Goal: Browse casually: Explore the website without a specific task or goal

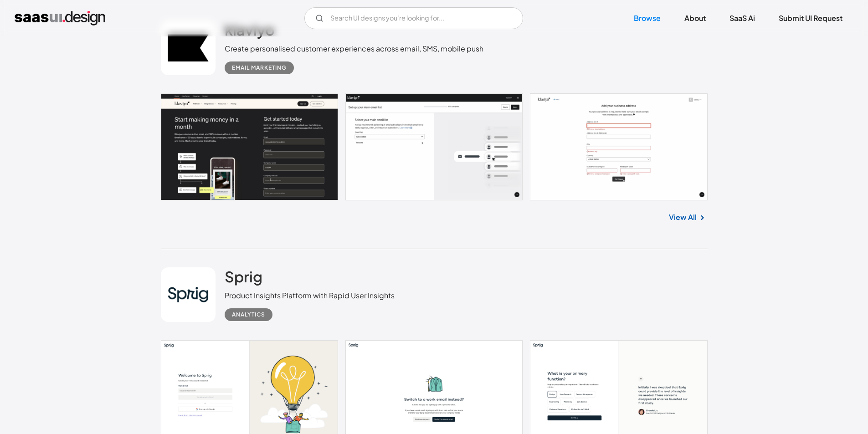
scroll to position [319, 0]
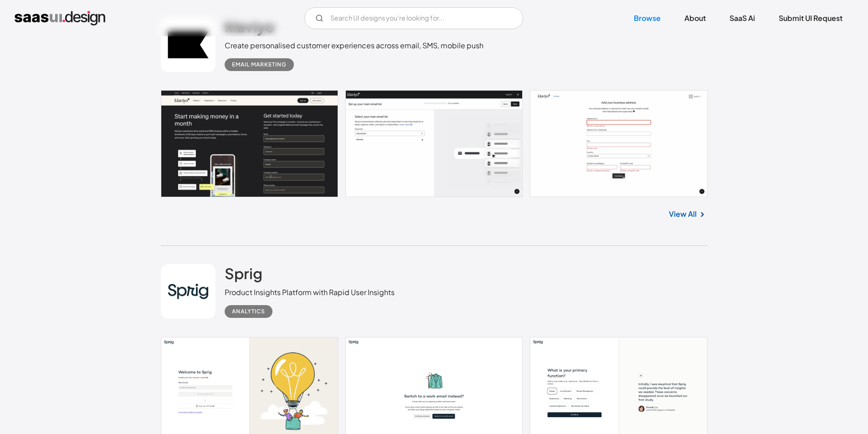
click at [307, 152] on link at bounding box center [434, 143] width 547 height 107
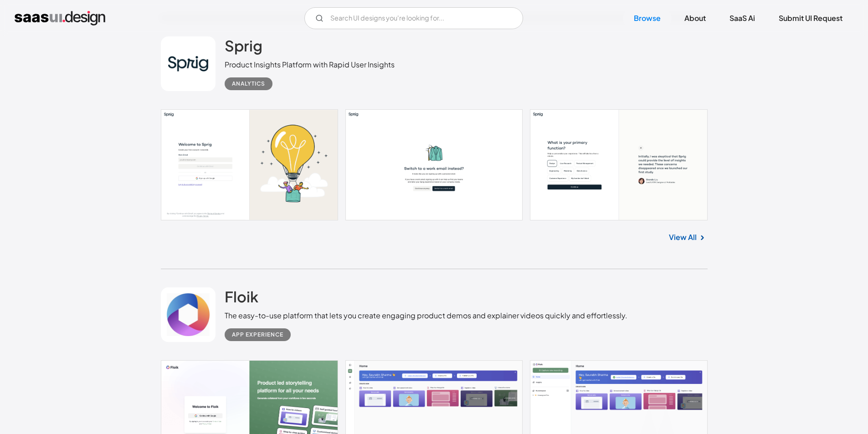
scroll to position [501, 0]
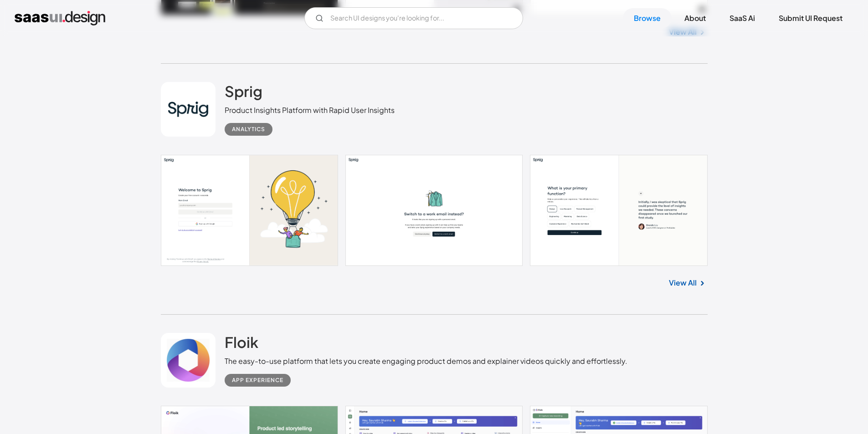
click at [232, 185] on link at bounding box center [434, 210] width 547 height 111
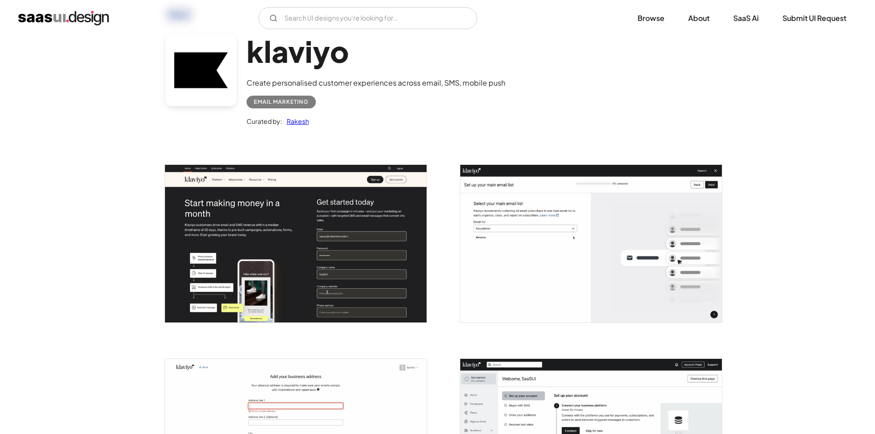
scroll to position [137, 0]
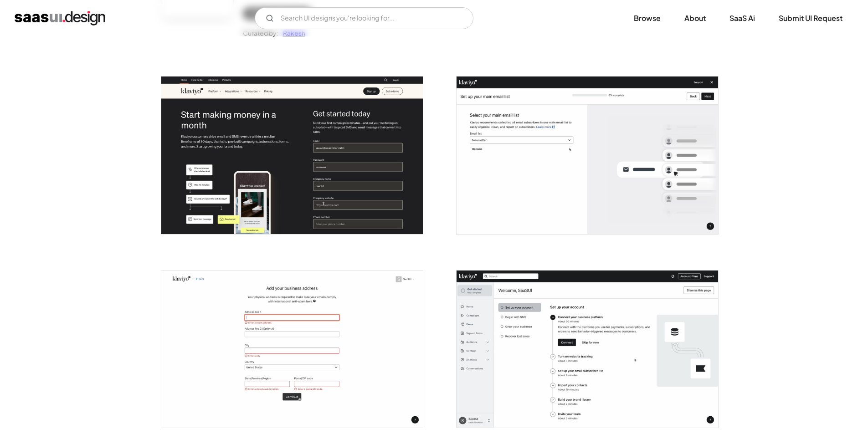
click at [536, 170] on img "open lightbox" at bounding box center [588, 155] width 262 height 157
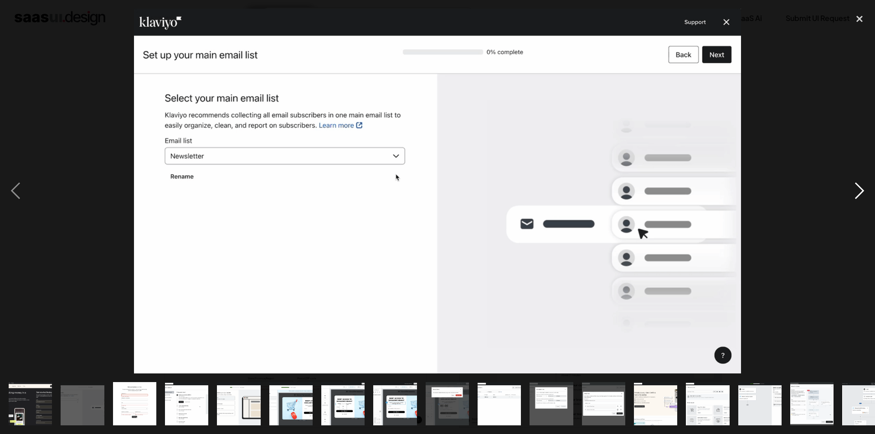
click at [862, 190] on div "next image" at bounding box center [859, 191] width 31 height 365
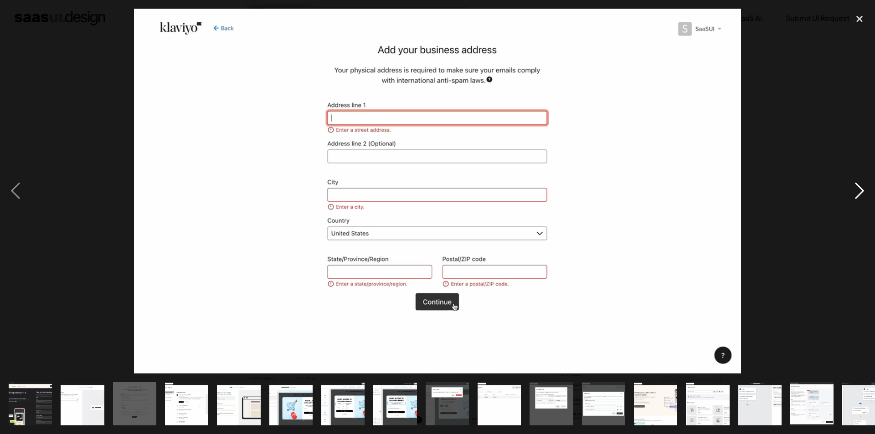
click at [849, 191] on div "next image" at bounding box center [859, 191] width 31 height 365
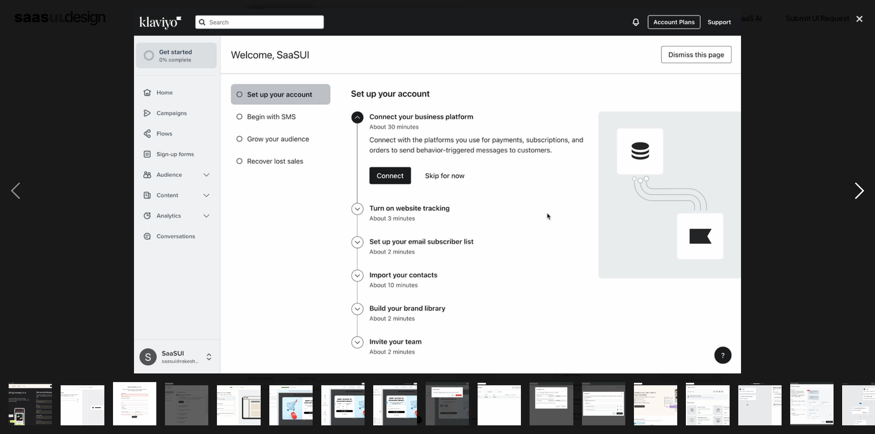
click at [849, 191] on div "next image" at bounding box center [859, 191] width 31 height 365
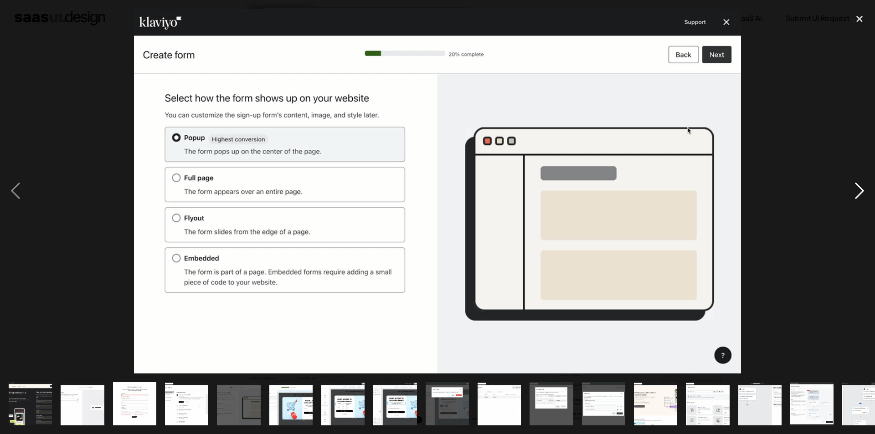
click at [849, 191] on div "next image" at bounding box center [859, 191] width 31 height 365
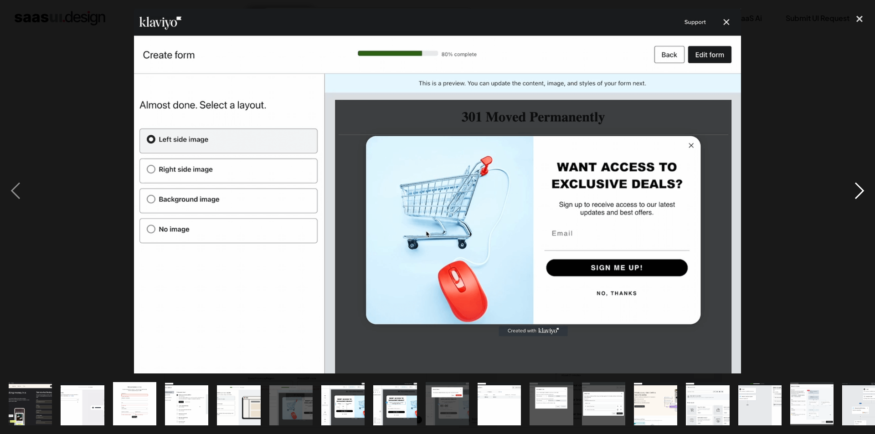
click at [849, 191] on div "next image" at bounding box center [859, 191] width 31 height 365
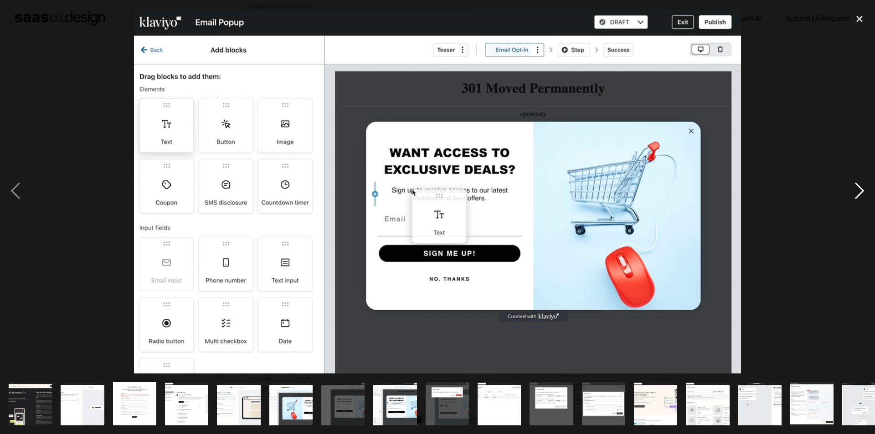
click at [849, 191] on div "next image" at bounding box center [859, 191] width 31 height 365
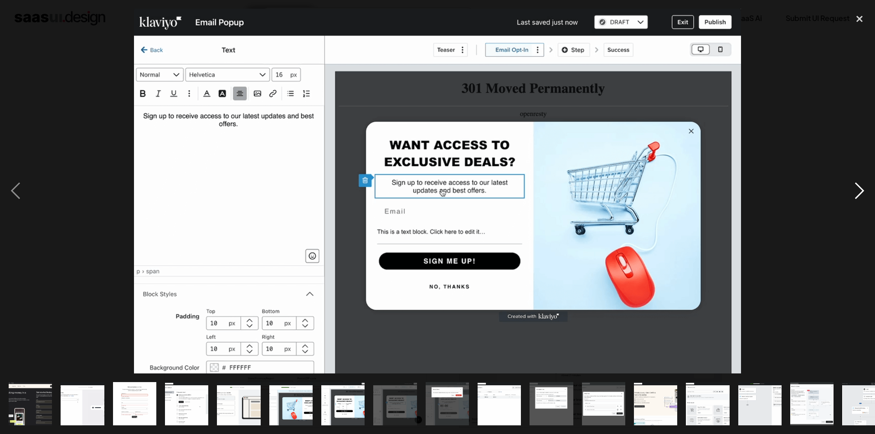
click at [849, 191] on div "next image" at bounding box center [859, 191] width 31 height 365
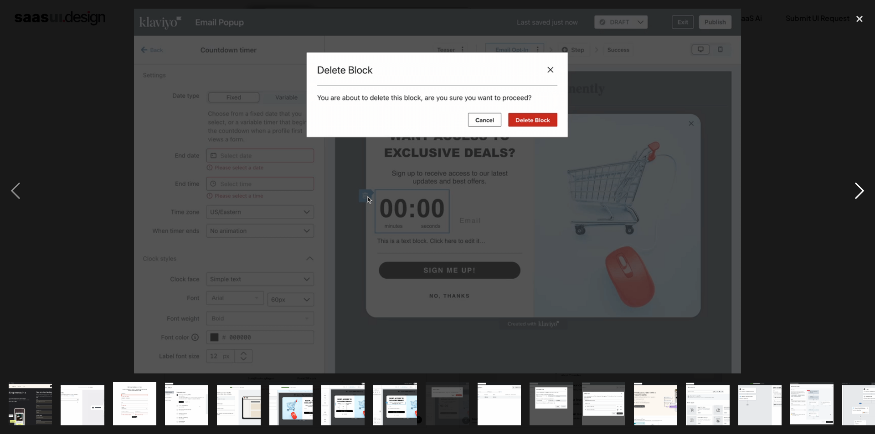
click at [849, 191] on div "next image" at bounding box center [859, 191] width 31 height 365
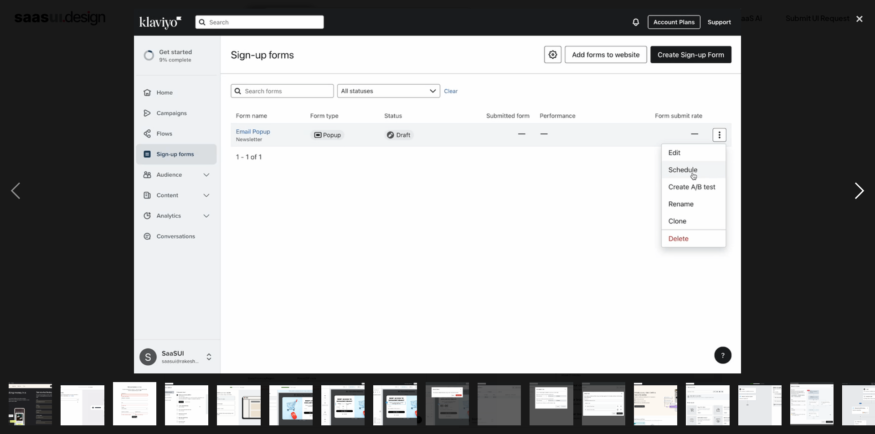
click at [849, 191] on div "next image" at bounding box center [859, 191] width 31 height 365
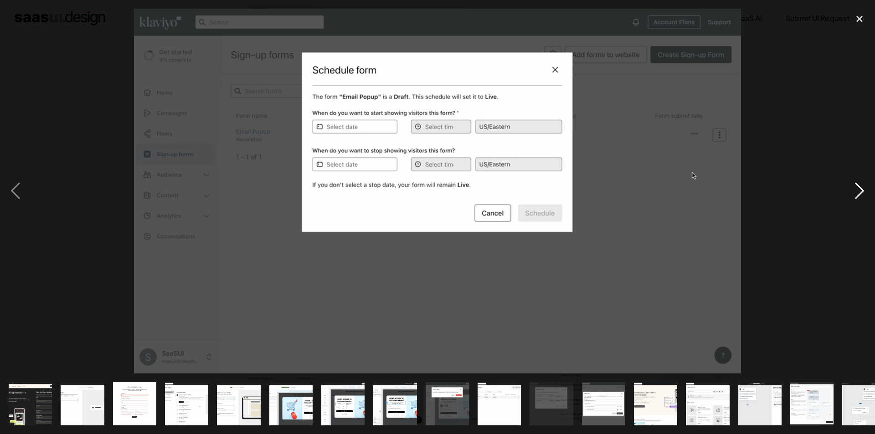
click at [849, 191] on div "next image" at bounding box center [859, 191] width 31 height 365
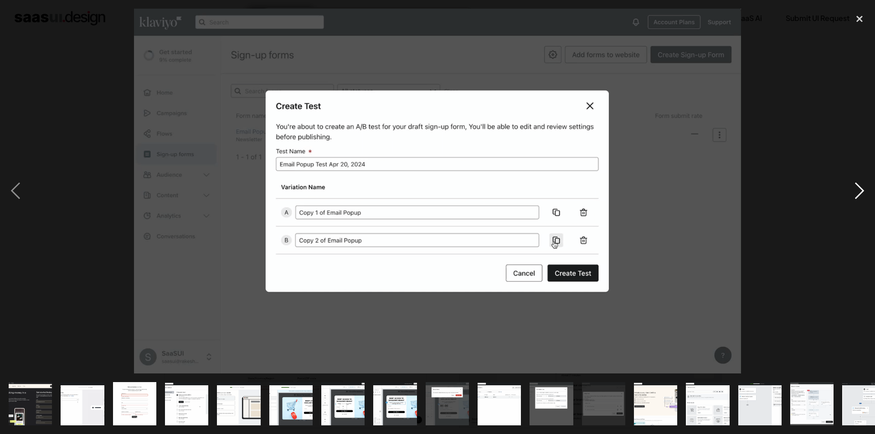
click at [849, 191] on div "next image" at bounding box center [859, 191] width 31 height 365
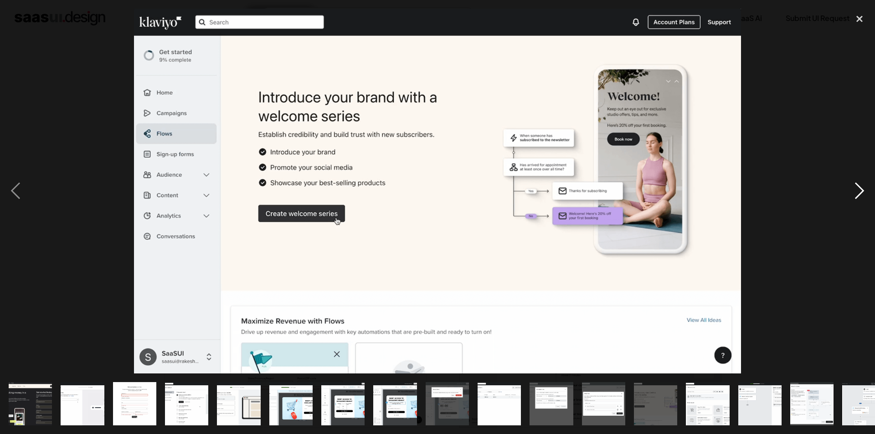
click at [849, 191] on div "next image" at bounding box center [859, 191] width 31 height 365
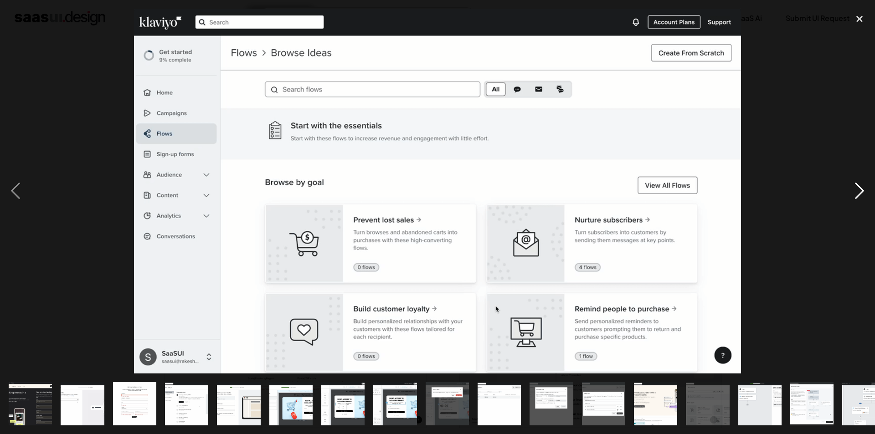
click at [849, 191] on div "next image" at bounding box center [859, 191] width 31 height 365
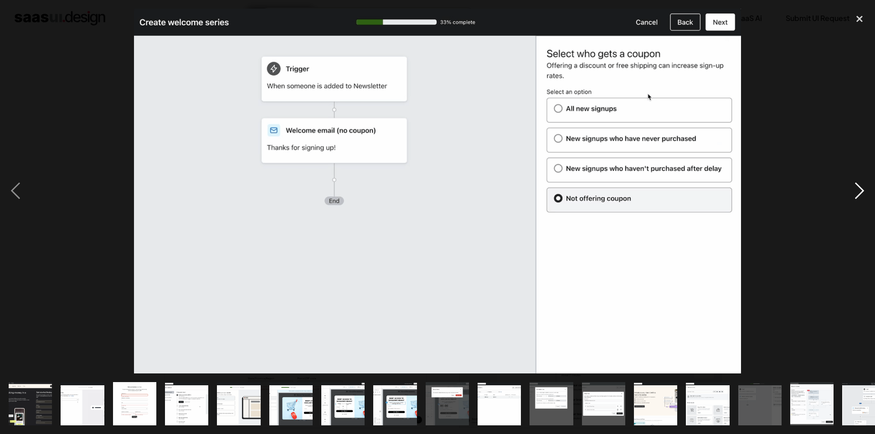
click at [849, 191] on div "next image" at bounding box center [859, 191] width 31 height 365
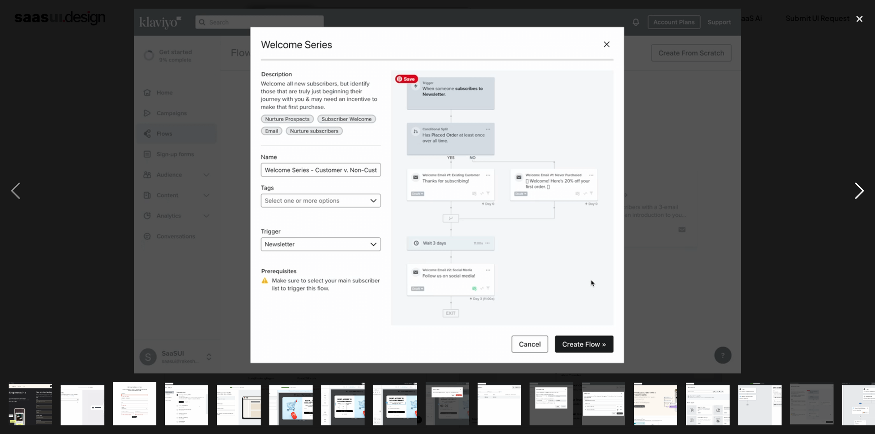
click at [849, 191] on div "next image" at bounding box center [859, 191] width 31 height 365
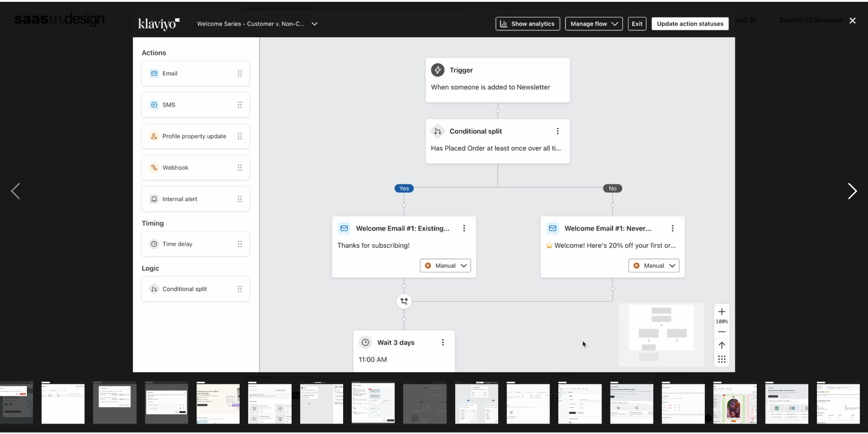
scroll to position [0, 436]
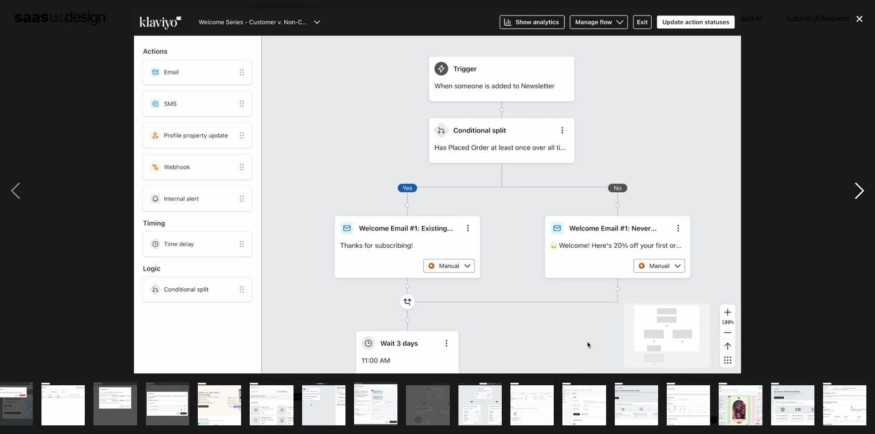
click at [849, 191] on div "next image" at bounding box center [859, 191] width 31 height 365
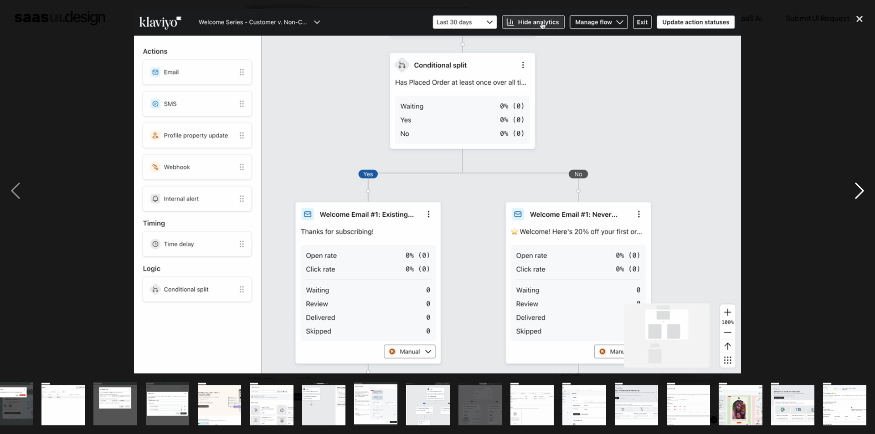
click at [849, 191] on div "next image" at bounding box center [859, 191] width 31 height 365
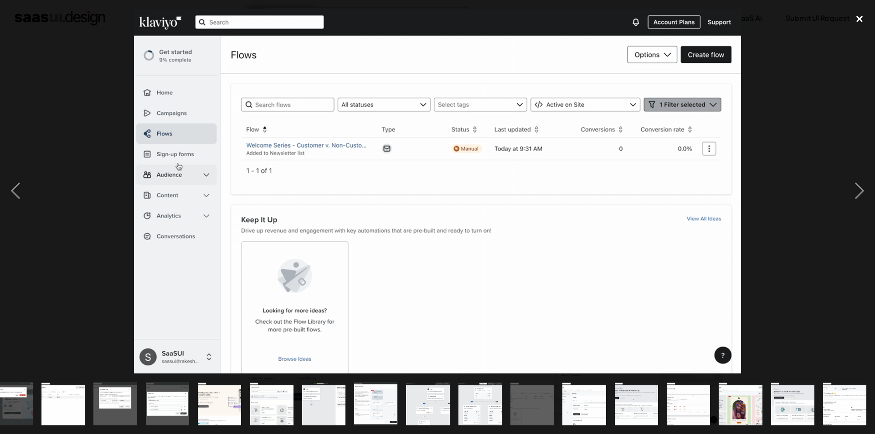
click at [860, 22] on div "close lightbox" at bounding box center [859, 19] width 31 height 20
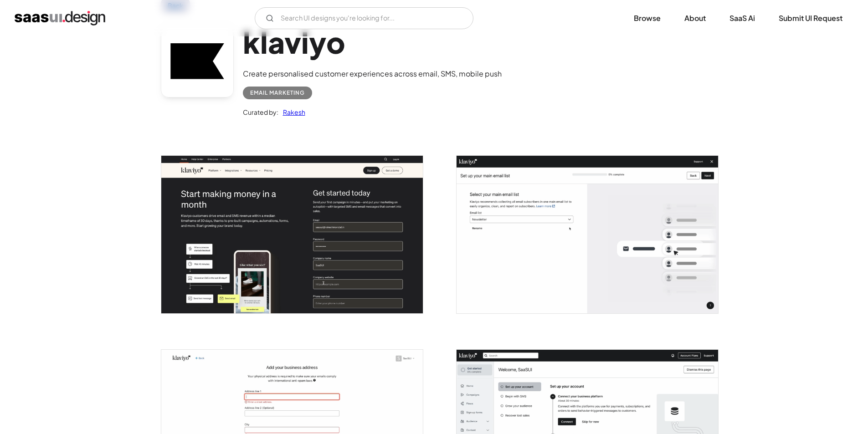
scroll to position [0, 0]
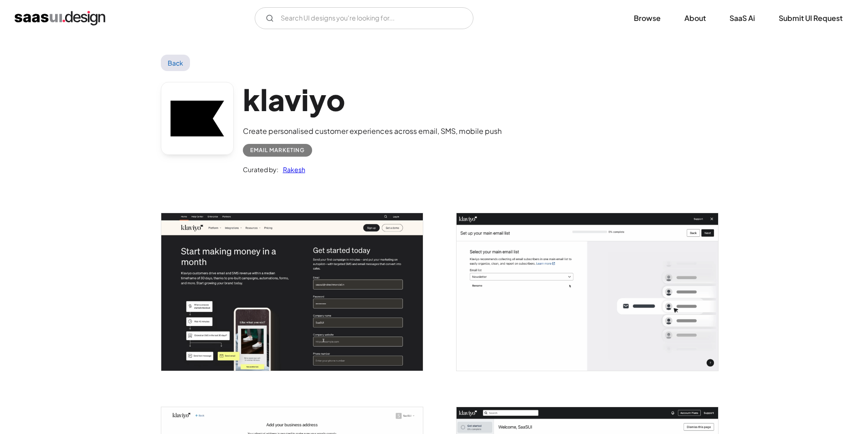
click at [180, 57] on link "Back" at bounding box center [176, 63] width 30 height 16
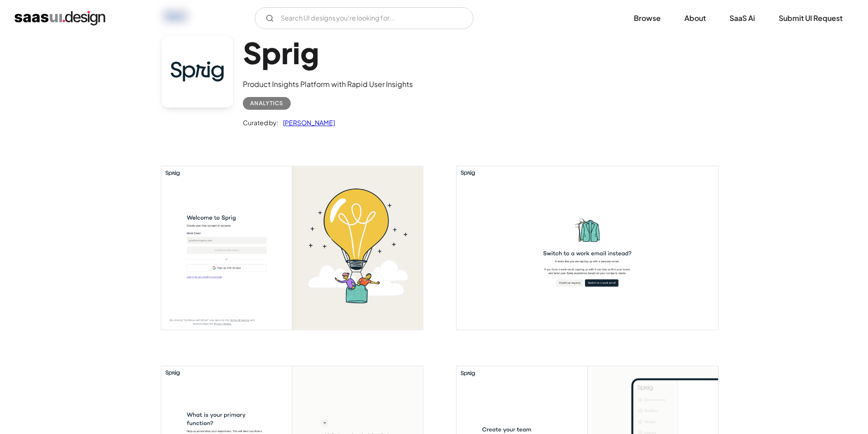
scroll to position [91, 0]
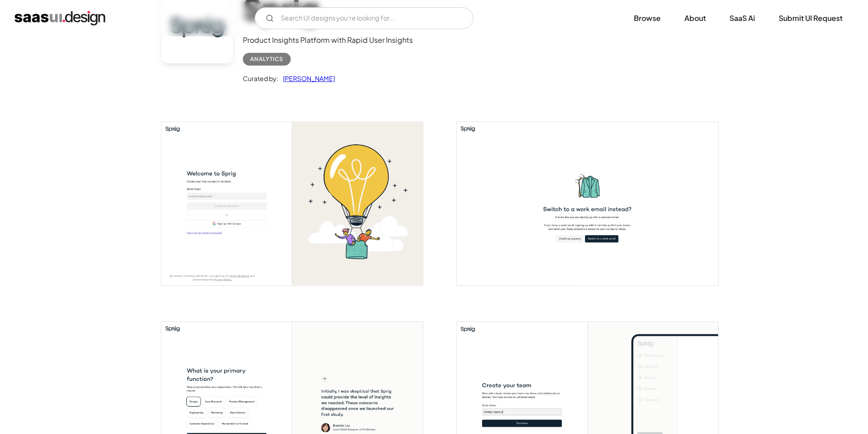
click at [294, 197] on img "open lightbox" at bounding box center [292, 204] width 262 height 164
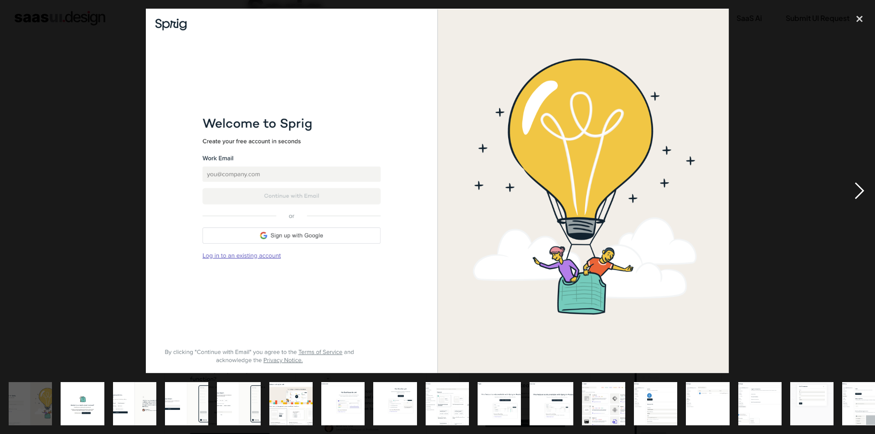
click at [859, 196] on div "next image" at bounding box center [859, 191] width 31 height 365
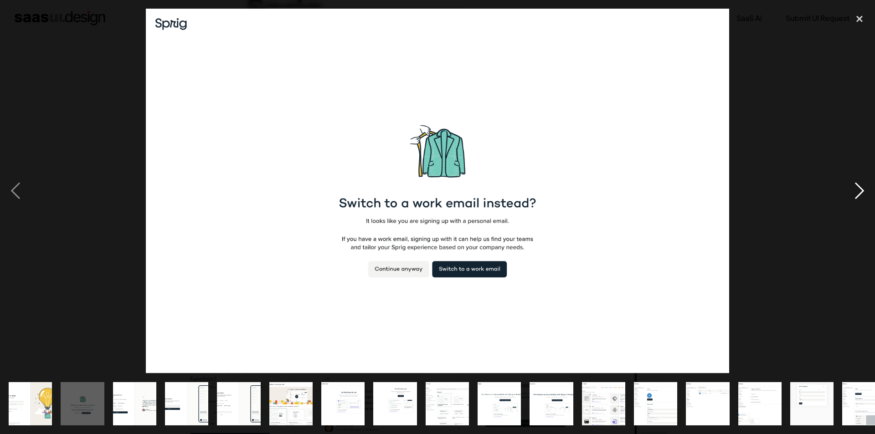
click at [858, 194] on div "next image" at bounding box center [859, 191] width 31 height 365
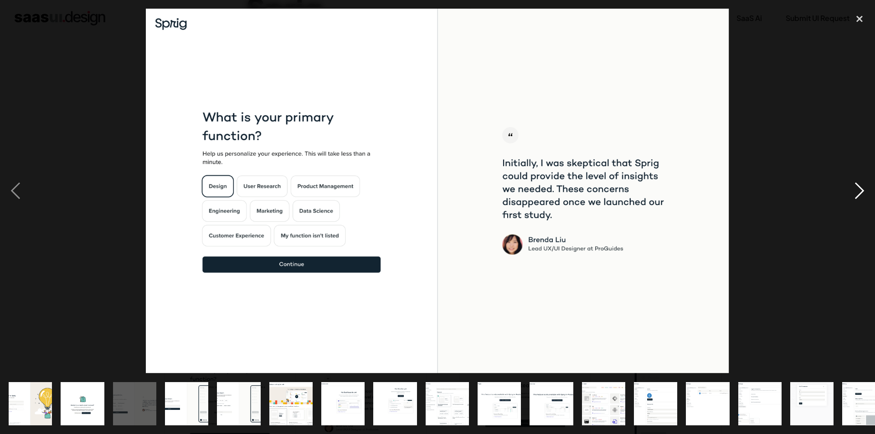
click at [858, 194] on div "next image" at bounding box center [859, 191] width 31 height 365
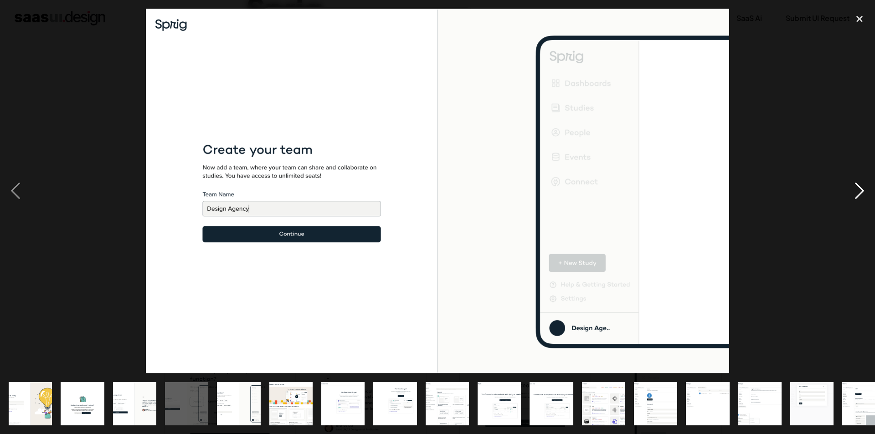
click at [858, 194] on div "next image" at bounding box center [859, 191] width 31 height 365
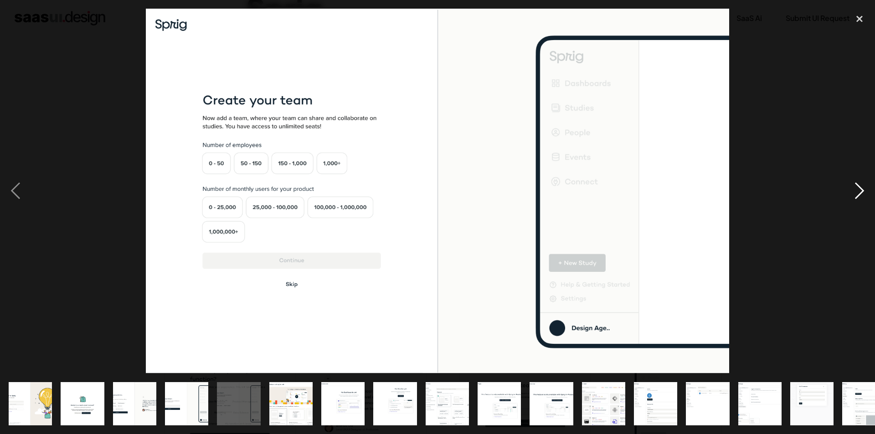
click at [858, 194] on div "next image" at bounding box center [859, 191] width 31 height 365
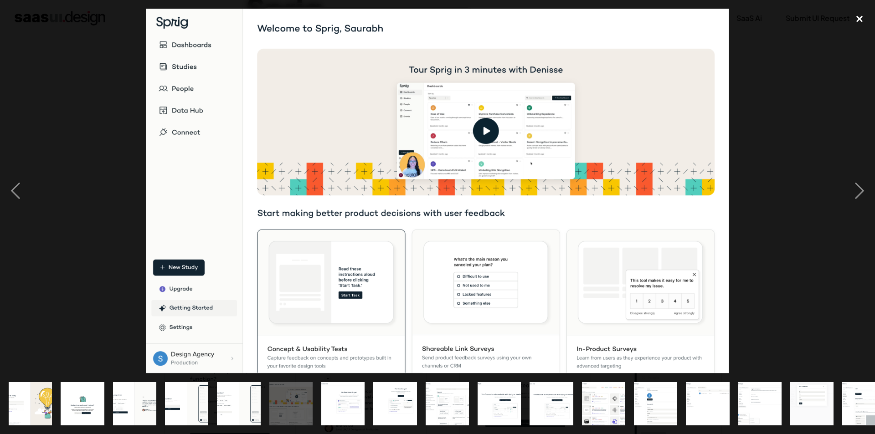
click at [859, 17] on div "close lightbox" at bounding box center [859, 19] width 31 height 20
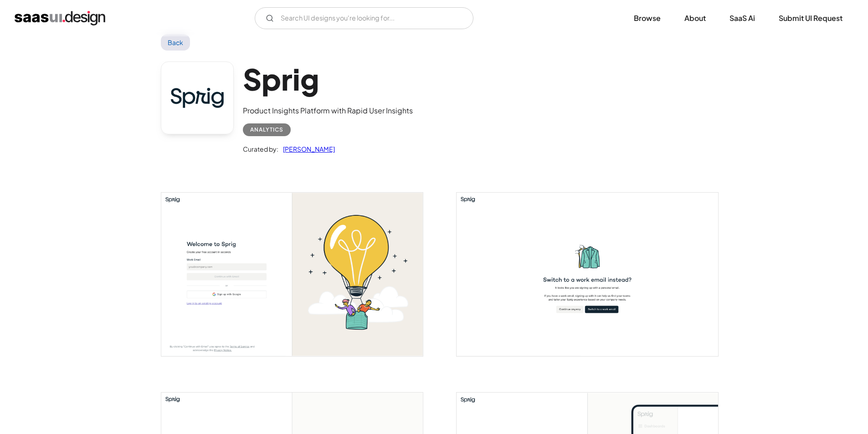
scroll to position [0, 0]
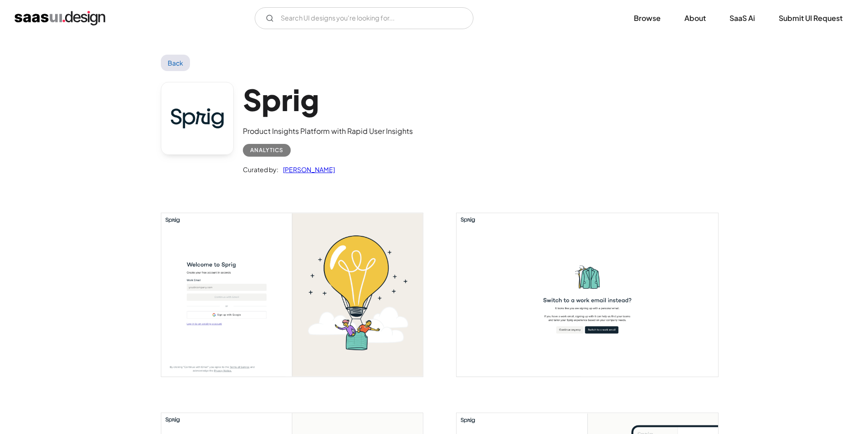
click at [184, 56] on link "Back" at bounding box center [176, 63] width 30 height 16
